Goal: Task Accomplishment & Management: Manage account settings

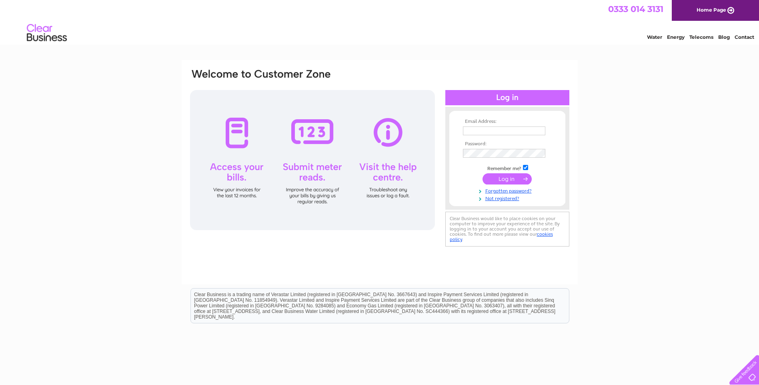
type input "mcculloch@ardwallfarms.co.uk"
click at [512, 178] on input "submit" at bounding box center [506, 178] width 49 height 11
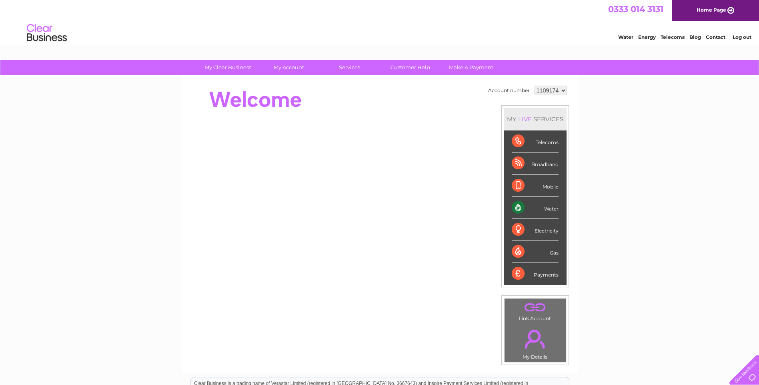
click at [564, 91] on select "1109174 1111171 1116544 1117097 1154398" at bounding box center [550, 91] width 33 height 10
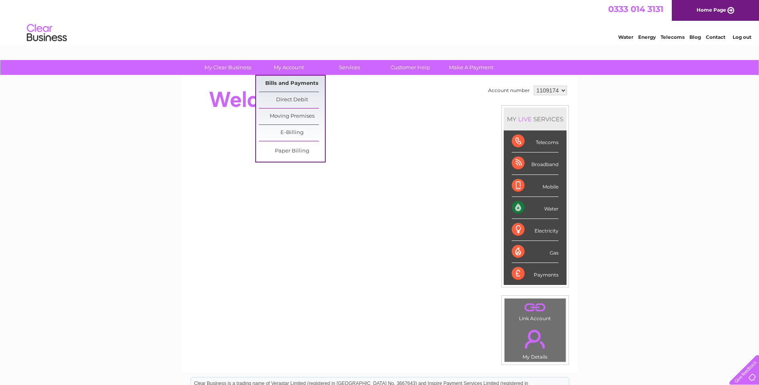
click at [296, 81] on link "Bills and Payments" at bounding box center [292, 84] width 66 height 16
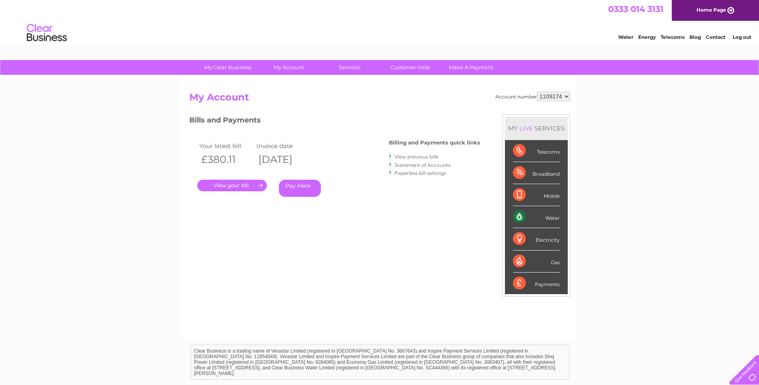
click at [254, 187] on link "." at bounding box center [232, 186] width 70 height 12
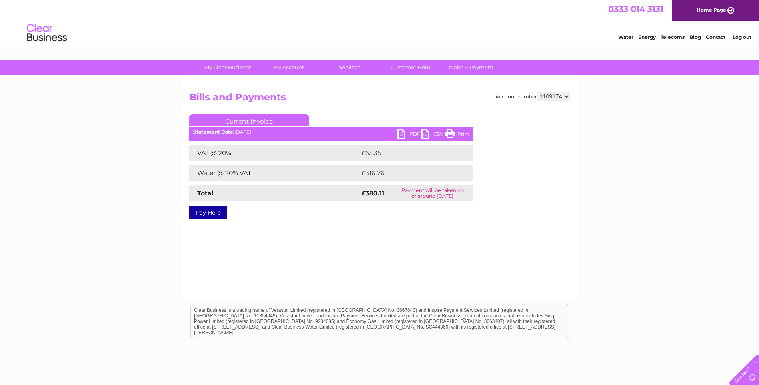
click at [412, 134] on link "PDF" at bounding box center [409, 135] width 24 height 12
